Goal: Information Seeking & Learning: Learn about a topic

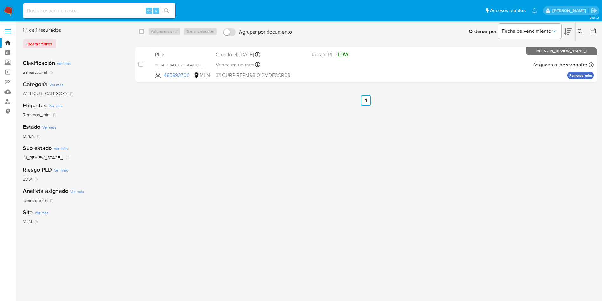
click at [1, 16] on nav "Pausado Ver notificaciones Alt s Accesos rápidos Presiona las siguientes teclas…" at bounding box center [301, 10] width 602 height 21
click at [5, 12] on img at bounding box center [8, 10] width 11 height 11
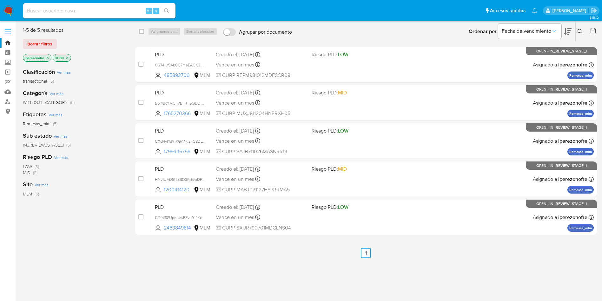
click at [582, 27] on div "Ingrese ID de usuario o caso Buscar Borrar filtros" at bounding box center [580, 32] width 11 height 20
click at [581, 31] on icon at bounding box center [580, 31] width 5 height 5
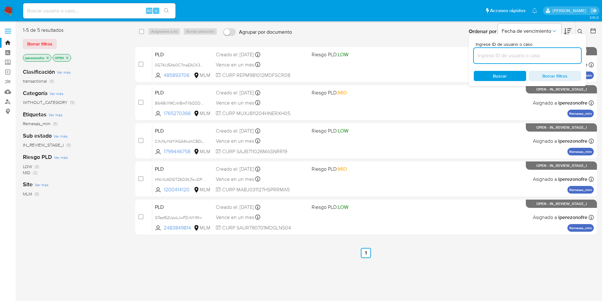
click at [504, 56] on input at bounding box center [527, 55] width 107 height 8
type input "2483849814"
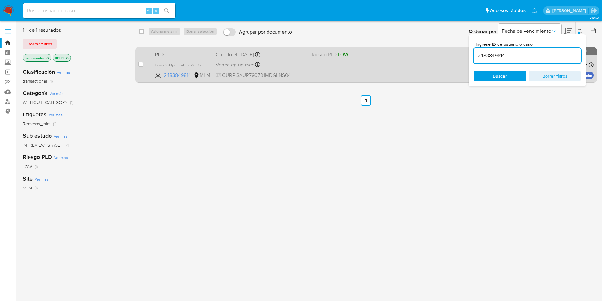
click at [305, 61] on div "Vence en un mes Vence el [DATE] 02:06:23" at bounding box center [261, 64] width 91 height 9
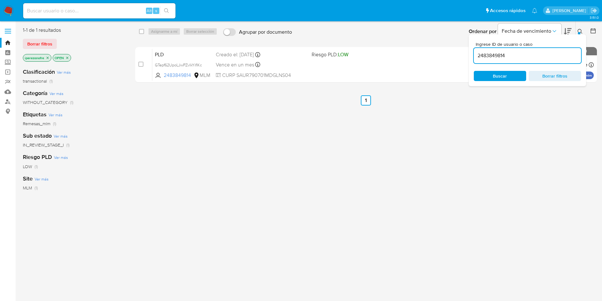
click at [97, 9] on input at bounding box center [99, 11] width 152 height 8
paste input "1765270366"
type input "1765270366"
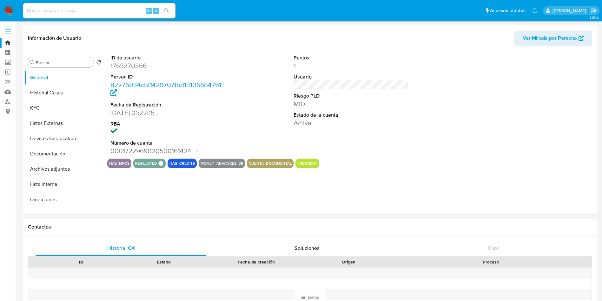
select select "10"
click at [58, 90] on button "Historial Casos" at bounding box center [61, 92] width 74 height 15
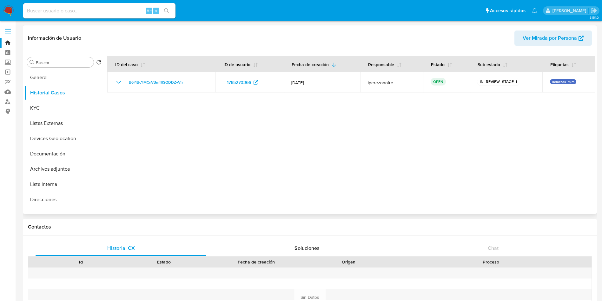
click at [520, 169] on div at bounding box center [350, 132] width 492 height 162
click at [343, 165] on div at bounding box center [350, 132] width 492 height 162
drag, startPoint x: 228, startPoint y: 153, endPoint x: 221, endPoint y: 163, distance: 12.3
click at [228, 153] on div at bounding box center [350, 132] width 492 height 162
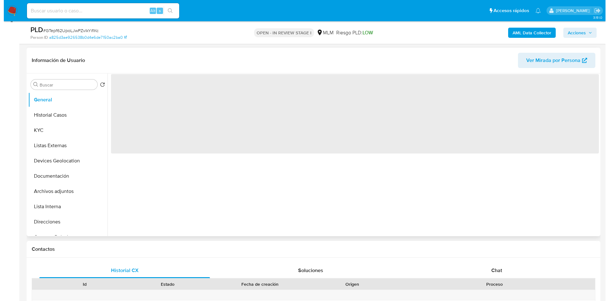
scroll to position [95, 0]
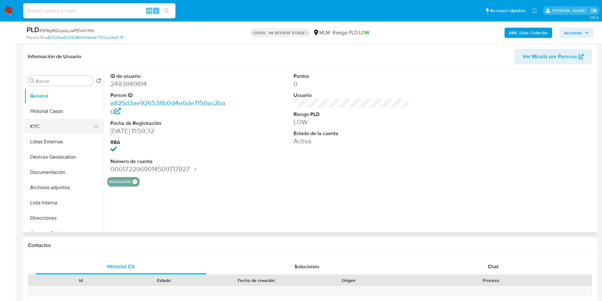
select select "10"
click at [61, 183] on button "Archivos adjuntos" at bounding box center [61, 187] width 74 height 15
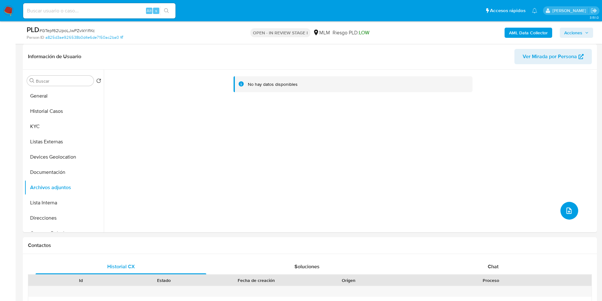
click at [566, 210] on icon "upload-file" at bounding box center [568, 210] width 5 height 6
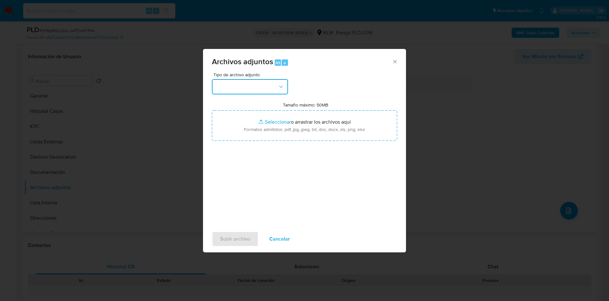
click at [266, 86] on button "button" at bounding box center [250, 86] width 76 height 15
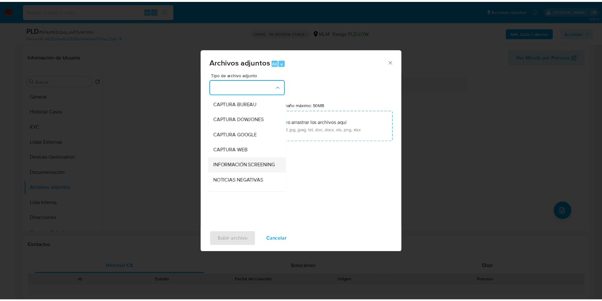
scroll to position [48, 0]
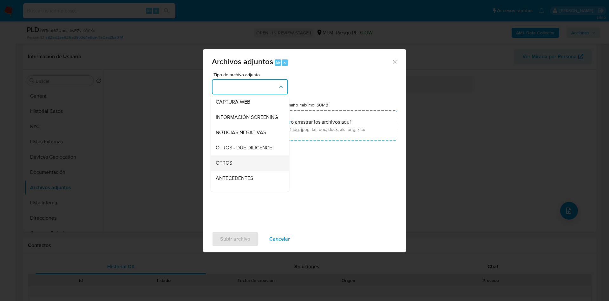
click at [246, 166] on div "OTROS" at bounding box center [248, 162] width 65 height 15
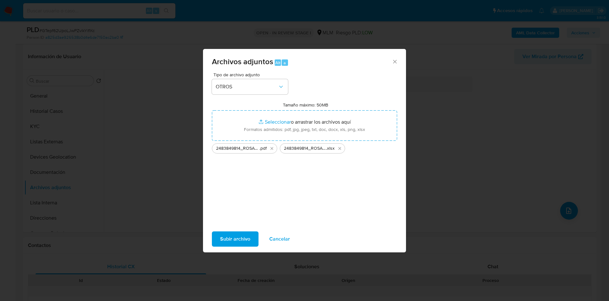
drag, startPoint x: 392, startPoint y: 212, endPoint x: 396, endPoint y: 213, distance: 4.5
click at [394, 212] on div "Tipo de archivo adjunto OTROS Tamaño máximo: 50MB Seleccionar archivos Seleccio…" at bounding box center [304, 147] width 185 height 150
click at [229, 242] on span "Subir archivo" at bounding box center [235, 239] width 30 height 14
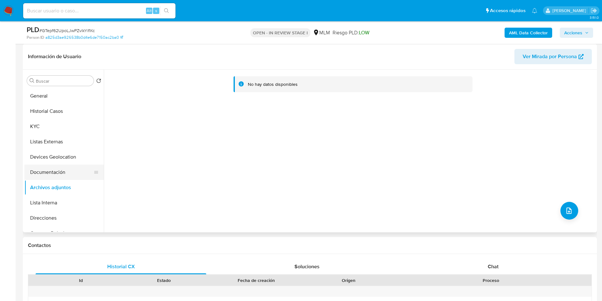
click at [53, 164] on button "Documentación" at bounding box center [61, 171] width 74 height 15
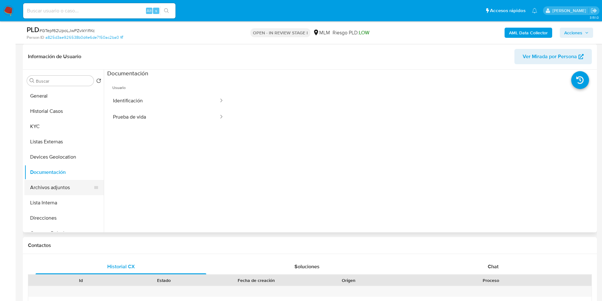
click at [56, 182] on button "Archivos adjuntos" at bounding box center [61, 187] width 74 height 15
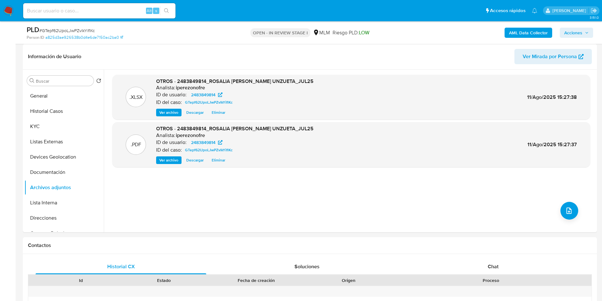
click at [575, 32] on span "Acciones" at bounding box center [573, 33] width 18 height 10
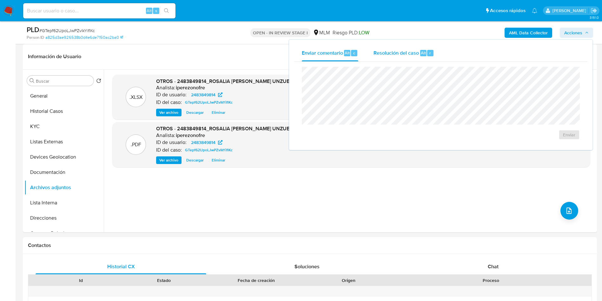
click at [389, 52] on span "Resolución del caso" at bounding box center [396, 52] width 45 height 7
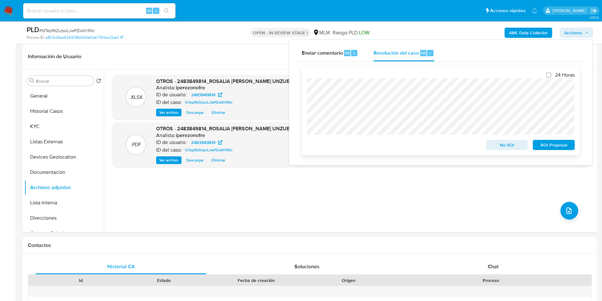
click at [550, 148] on span "ROI Proposal" at bounding box center [553, 144] width 33 height 9
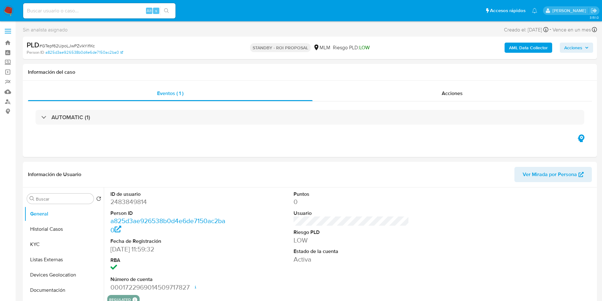
select select "10"
click at [56, 235] on button "Historial Casos" at bounding box center [61, 228] width 74 height 15
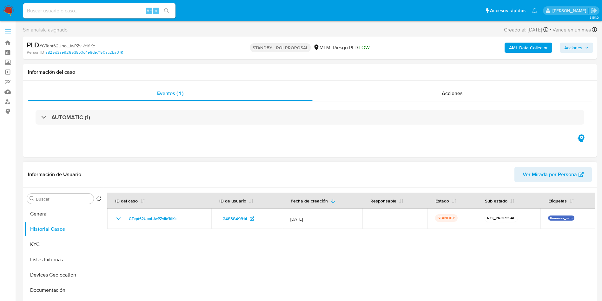
click at [498, 242] on div at bounding box center [350, 268] width 492 height 162
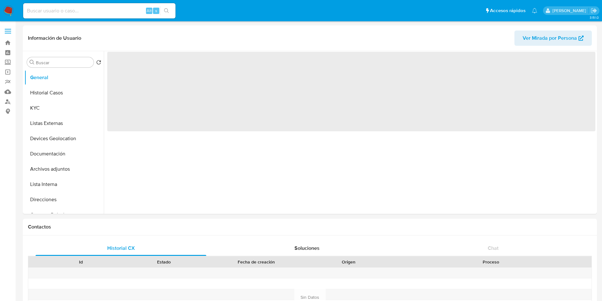
click at [86, 9] on input at bounding box center [99, 11] width 152 height 8
paste input "1557745529"
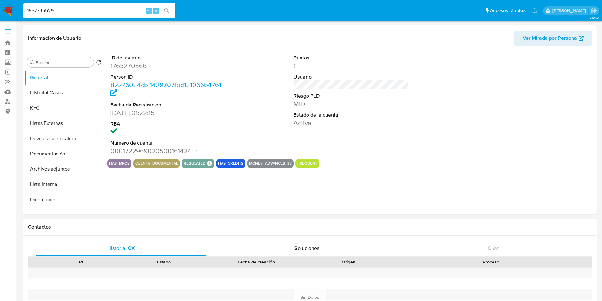
type input "1557745529"
select select "10"
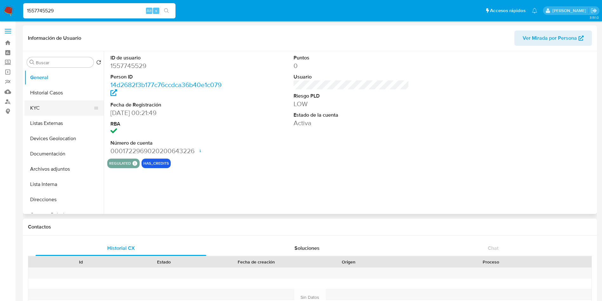
select select "10"
click at [54, 120] on button "Listas Externas" at bounding box center [61, 123] width 74 height 15
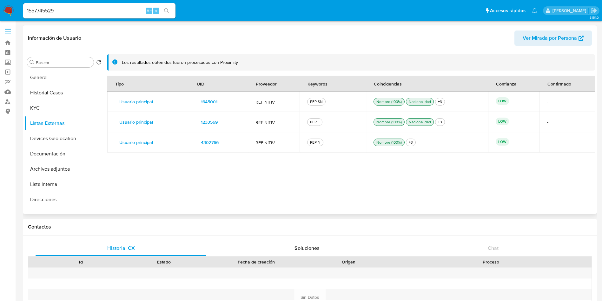
click at [207, 101] on span "1645001" at bounding box center [209, 101] width 17 height 9
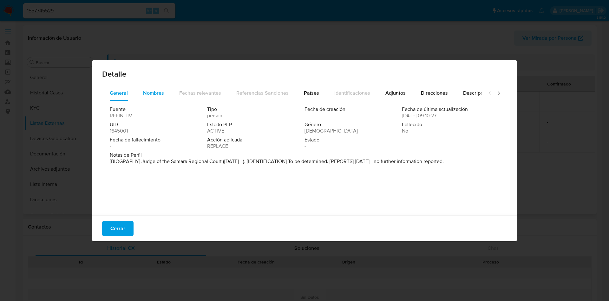
click at [154, 88] on div "Nombres" at bounding box center [153, 92] width 21 height 15
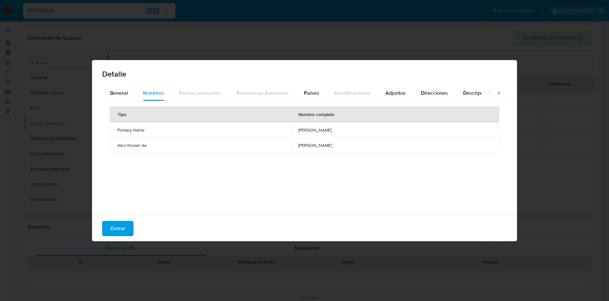
click at [359, 178] on div "Tipo Nombre completo Primary Name [PERSON_NAME] Also Known As [PERSON_NAME]" at bounding box center [304, 156] width 405 height 111
click at [311, 91] on span "Países" at bounding box center [311, 92] width 15 height 7
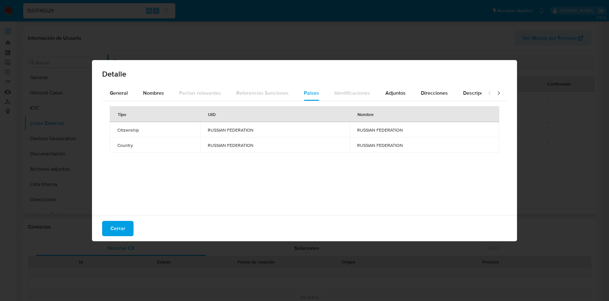
drag, startPoint x: 206, startPoint y: 145, endPoint x: 266, endPoint y: 144, distance: 59.7
click at [266, 144] on span "RUSSIAN FEDERATION" at bounding box center [275, 145] width 135 height 6
click at [219, 129] on span "RUSSIAN FEDERATION" at bounding box center [275, 130] width 135 height 6
click at [150, 96] on div "Nombres" at bounding box center [153, 92] width 21 height 15
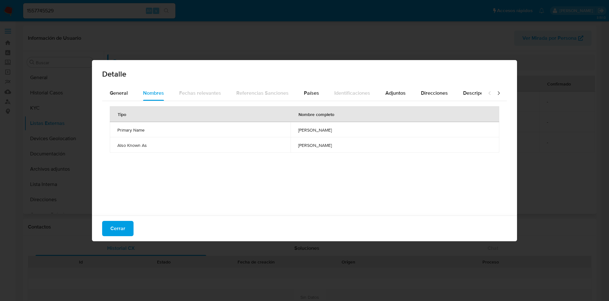
drag, startPoint x: 117, startPoint y: 145, endPoint x: 324, endPoint y: 185, distance: 210.7
click at [157, 149] on td "Also Known As" at bounding box center [200, 144] width 181 height 15
drag, startPoint x: 261, startPoint y: 129, endPoint x: 300, endPoint y: 129, distance: 38.7
click at [300, 129] on td "[PERSON_NAME]" at bounding box center [395, 129] width 209 height 15
drag, startPoint x: 259, startPoint y: 146, endPoint x: 319, endPoint y: 142, distance: 60.7
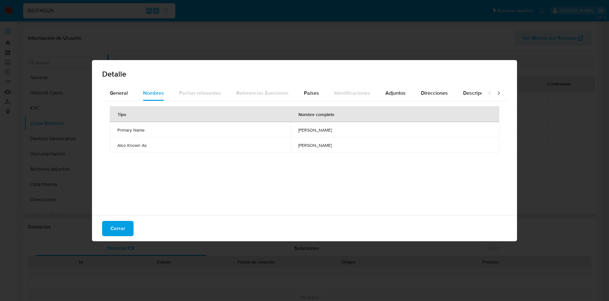
click at [319, 142] on td "[PERSON_NAME]" at bounding box center [395, 144] width 209 height 15
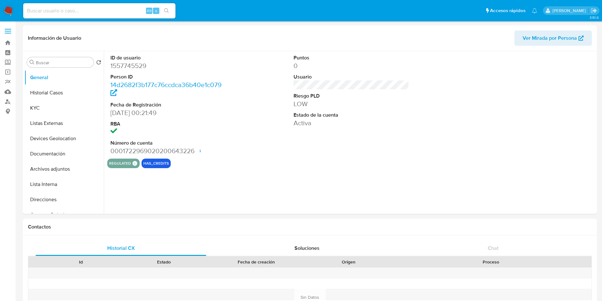
select select "10"
click at [449, 129] on div "ID de usuario 1557745529 Person ID 14d2682f3b177c76ccdca36b40e1c079 Fecha de Re…" at bounding box center [351, 104] width 488 height 107
click at [41, 107] on button "KYC" at bounding box center [61, 107] width 74 height 15
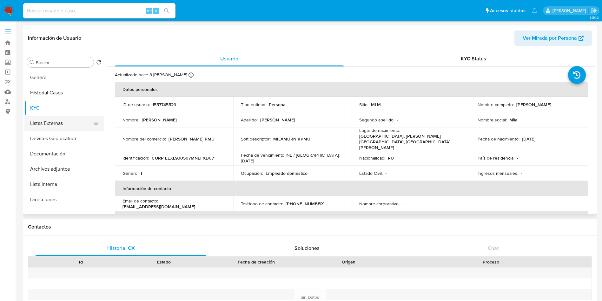
click at [53, 124] on button "Listas Externas" at bounding box center [61, 123] width 74 height 15
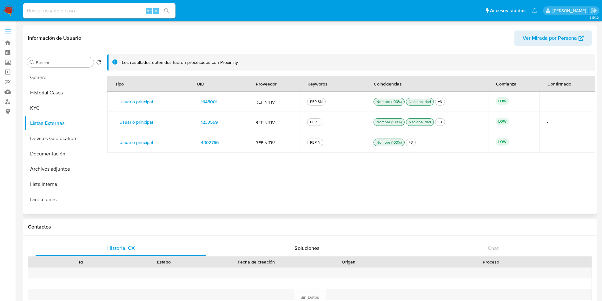
click at [318, 170] on div "Tipo UID Proveedor Keywords Coincidencias Confianza Confirmado Usuario principa…" at bounding box center [351, 143] width 488 height 134
click at [215, 101] on span "1645001" at bounding box center [209, 101] width 17 height 9
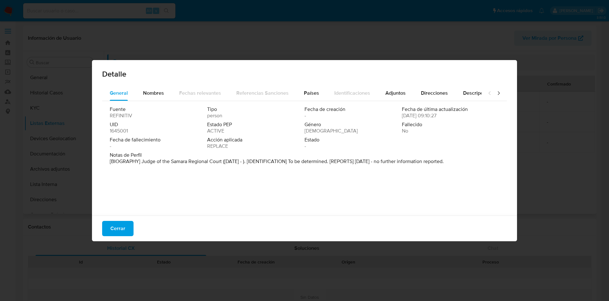
click at [155, 83] on div "Detalle" at bounding box center [304, 72] width 425 height 25
click at [152, 87] on div "Nombres" at bounding box center [153, 92] width 21 height 15
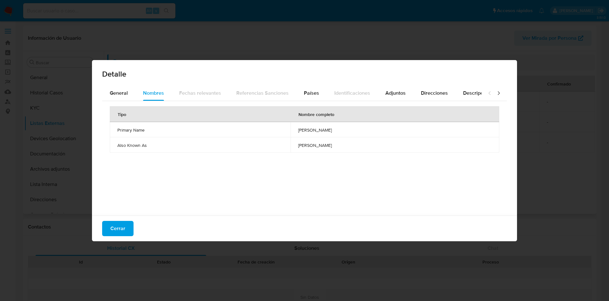
drag, startPoint x: 344, startPoint y: 174, endPoint x: 336, endPoint y: 172, distance: 8.5
click at [339, 173] on div "Tipo Nombre completo Primary Name [PERSON_NAME] Also Known As [PERSON_NAME]" at bounding box center [304, 156] width 405 height 111
drag, startPoint x: 259, startPoint y: 128, endPoint x: 303, endPoint y: 131, distance: 44.8
click at [303, 131] on td "[PERSON_NAME]" at bounding box center [395, 129] width 209 height 15
drag, startPoint x: 260, startPoint y: 146, endPoint x: 332, endPoint y: 144, distance: 71.7
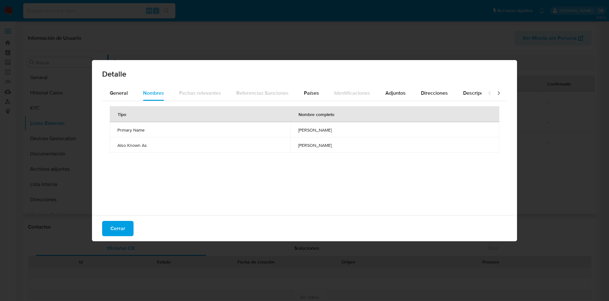
click at [331, 144] on td "[PERSON_NAME]" at bounding box center [395, 144] width 209 height 15
click at [251, 200] on div "Tipo Nombre completo Primary Name [PERSON_NAME] Also Known As [PERSON_NAME]" at bounding box center [304, 156] width 405 height 111
click at [117, 94] on span "General" at bounding box center [119, 92] width 18 height 7
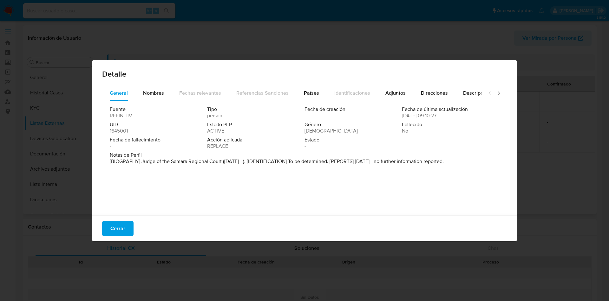
click at [308, 202] on div "Fuente REFINITIV Tipo person Fecha de creación - Fecha de última actualización …" at bounding box center [304, 156] width 405 height 111
click at [149, 90] on span "Nombres" at bounding box center [153, 92] width 21 height 7
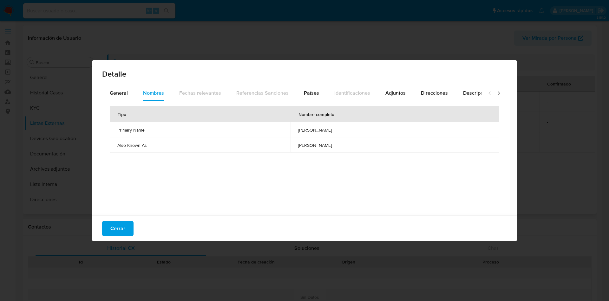
click at [338, 158] on div "Tipo Nombre completo Primary Name [PERSON_NAME] Also Known As [PERSON_NAME]" at bounding box center [304, 156] width 405 height 111
click at [306, 92] on span "Países" at bounding box center [311, 92] width 15 height 7
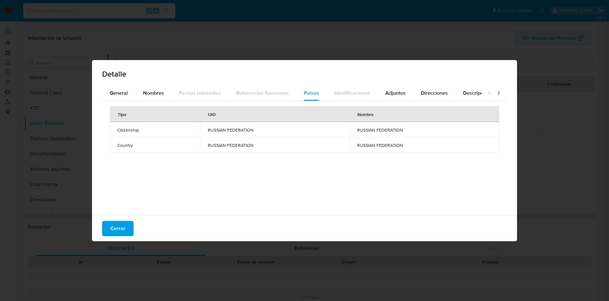
drag, startPoint x: 206, startPoint y: 143, endPoint x: 398, endPoint y: 144, distance: 192.3
click at [398, 144] on tr "Country RUSSIAN FEDERATION [GEOGRAPHIC_DATA]" at bounding box center [305, 144] width 390 height 15
drag, startPoint x: 338, startPoint y: 193, endPoint x: 348, endPoint y: 194, distance: 10.2
click at [339, 193] on div "Tipo UID Nombre Citizenship [DEMOGRAPHIC_DATA] [DEMOGRAPHIC_DATA] Country RUSSI…" at bounding box center [304, 156] width 405 height 111
click at [394, 89] on span "Adjuntos" at bounding box center [396, 92] width 20 height 7
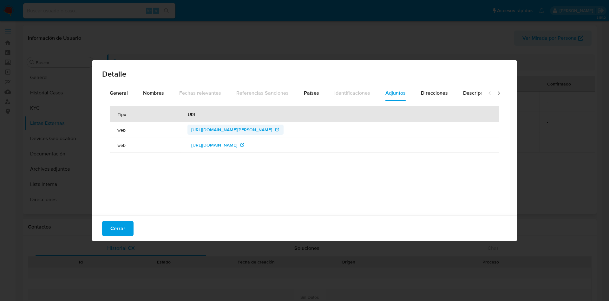
click at [246, 132] on span "[URL][DOMAIN_NAME][PERSON_NAME]" at bounding box center [231, 129] width 81 height 10
click at [255, 128] on span "[URL][DOMAIN_NAME][PERSON_NAME]" at bounding box center [231, 129] width 81 height 10
click at [209, 145] on span "[URL][DOMAIN_NAME]" at bounding box center [214, 145] width 46 height 10
